Goal: Task Accomplishment & Management: Use online tool/utility

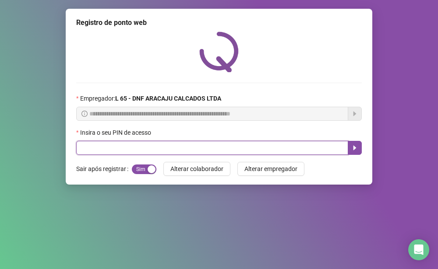
click at [114, 148] on input "text" at bounding box center [212, 148] width 272 height 14
type input "*****"
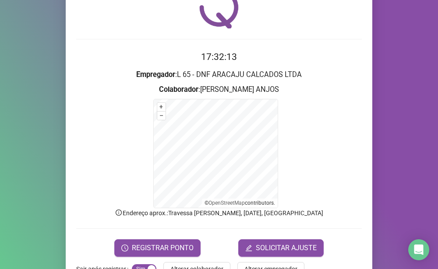
scroll to position [70, 0]
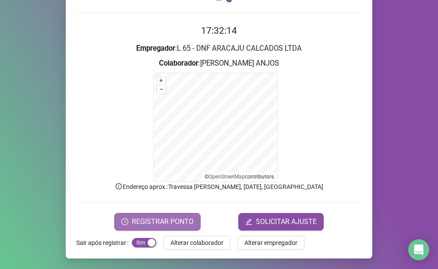
click at [170, 221] on span "REGISTRAR PONTO" at bounding box center [163, 222] width 62 height 11
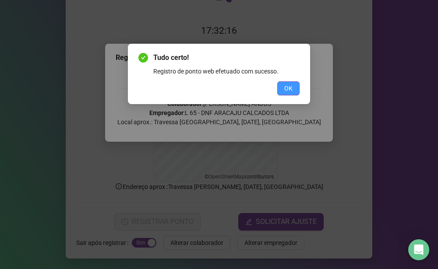
click at [296, 91] on button "OK" at bounding box center [288, 88] width 22 height 14
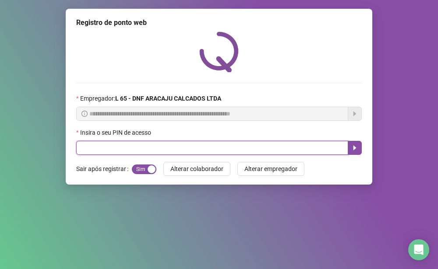
click at [88, 148] on input "text" at bounding box center [212, 148] width 272 height 14
type input "*****"
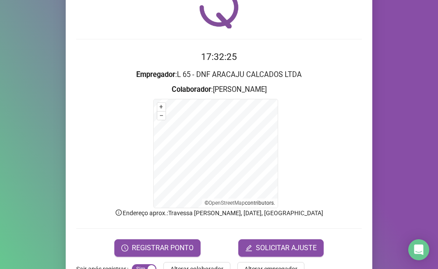
scroll to position [70, 0]
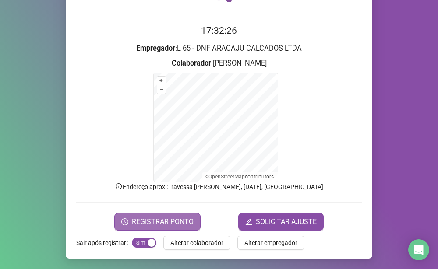
click at [180, 218] on span "REGISTRAR PONTO" at bounding box center [163, 222] width 62 height 11
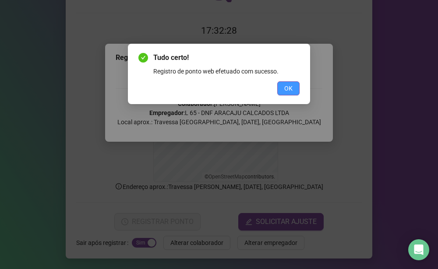
click at [281, 90] on button "OK" at bounding box center [288, 88] width 22 height 14
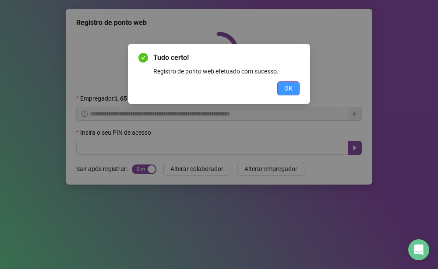
scroll to position [0, 0]
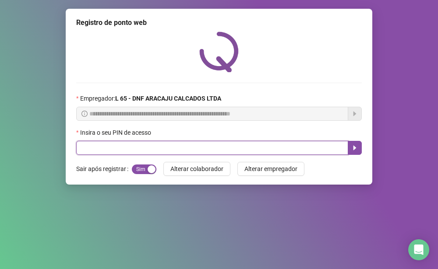
click at [174, 153] on input "text" at bounding box center [212, 148] width 272 height 14
type input "*****"
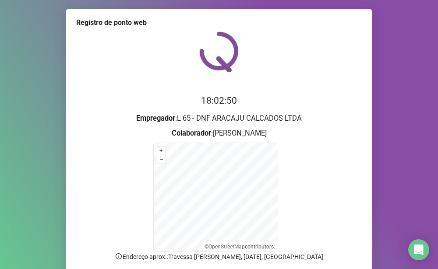
scroll to position [44, 0]
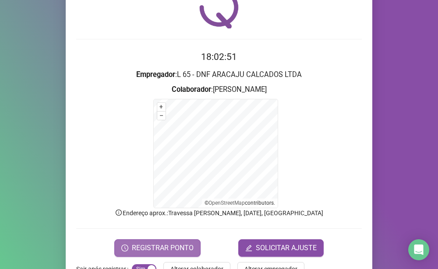
click at [162, 243] on span "REGISTRAR PONTO" at bounding box center [163, 248] width 62 height 11
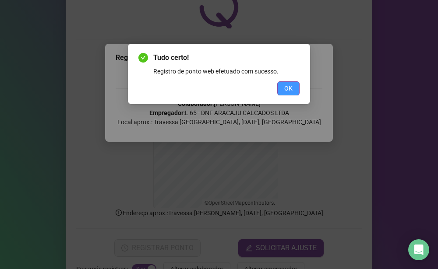
click at [283, 89] on button "OK" at bounding box center [288, 88] width 22 height 14
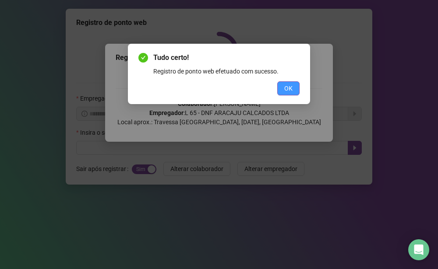
scroll to position [0, 0]
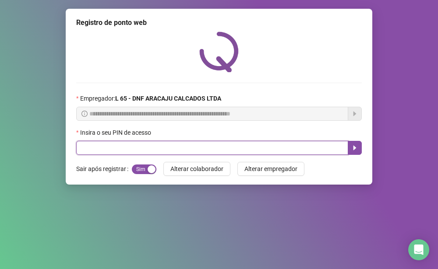
click at [97, 150] on input "text" at bounding box center [212, 148] width 272 height 14
type input "*****"
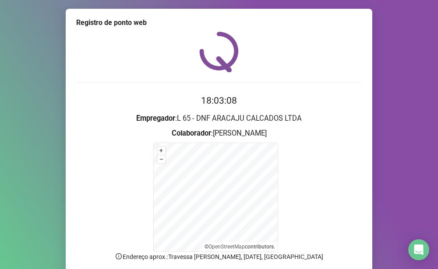
scroll to position [70, 0]
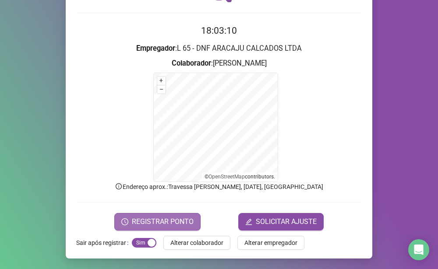
click at [137, 220] on span "REGISTRAR PONTO" at bounding box center [163, 222] width 62 height 11
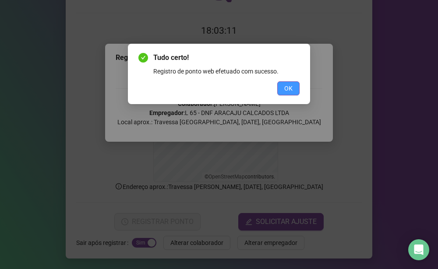
click at [291, 86] on span "OK" at bounding box center [288, 89] width 8 height 10
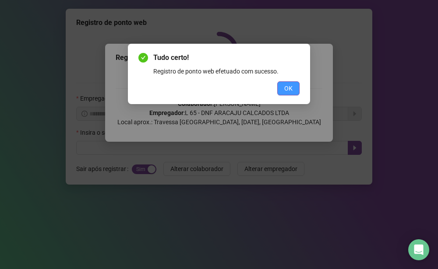
scroll to position [0, 0]
